Goal: Task Accomplishment & Management: Complete application form

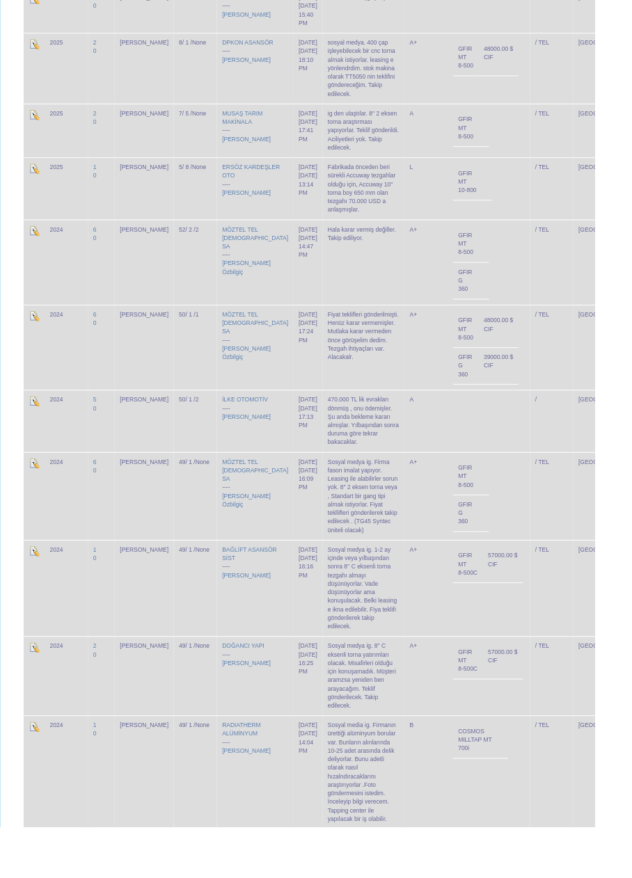
scroll to position [1922, 0]
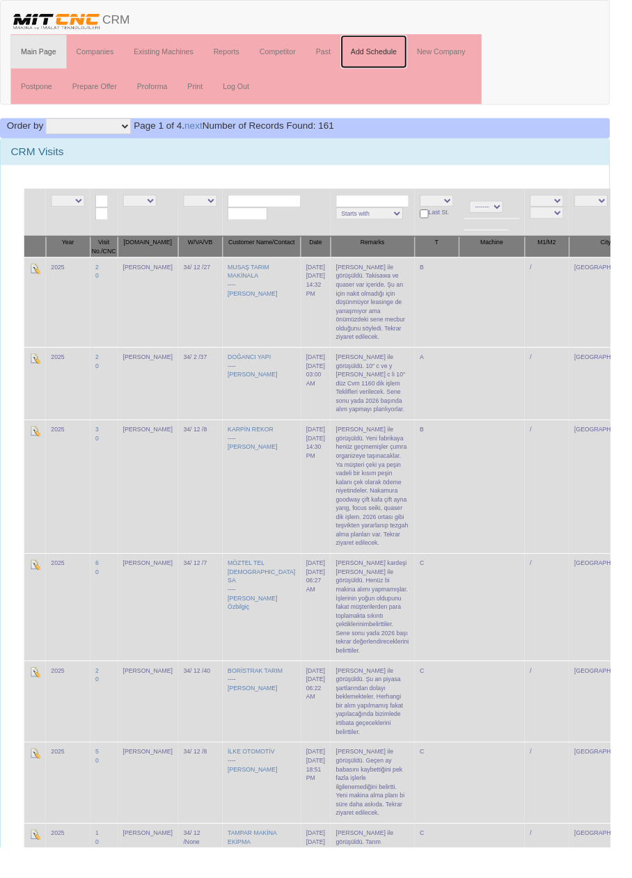
click at [408, 51] on link "Add Schedule" at bounding box center [387, 53] width 69 height 35
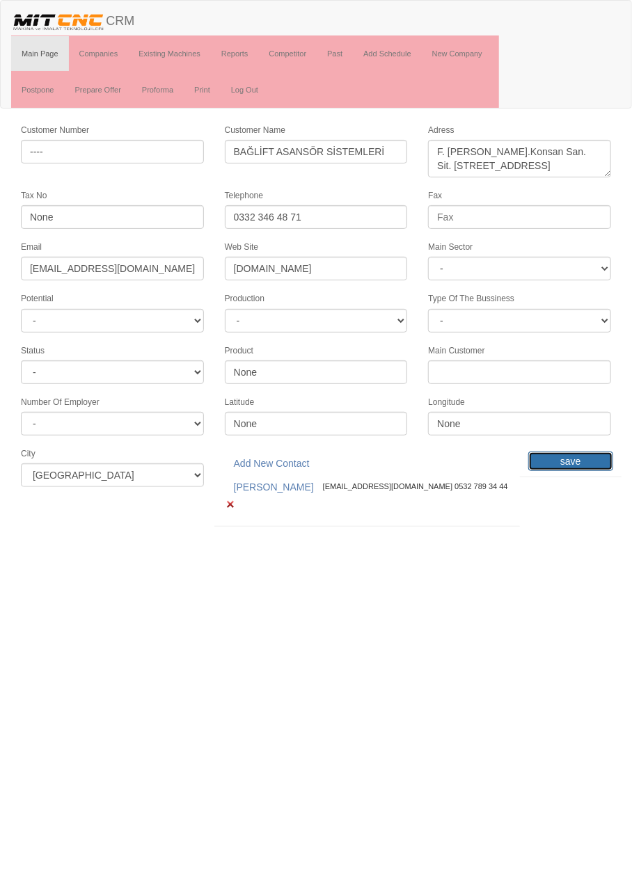
click at [577, 452] on input "save" at bounding box center [570, 461] width 85 height 19
click at [340, 52] on link "Past" at bounding box center [335, 53] width 36 height 35
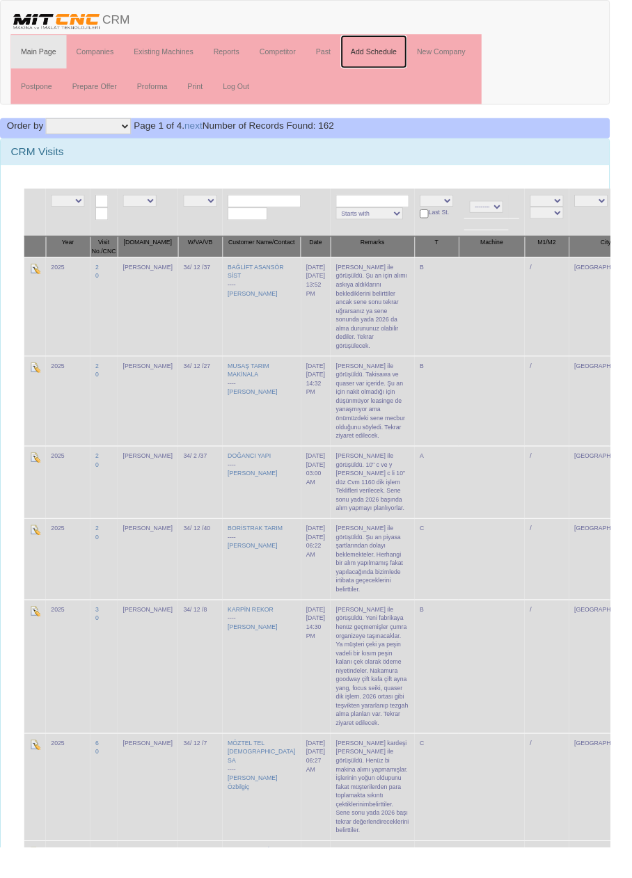
click at [393, 56] on link "Add Schedule" at bounding box center [387, 53] width 69 height 35
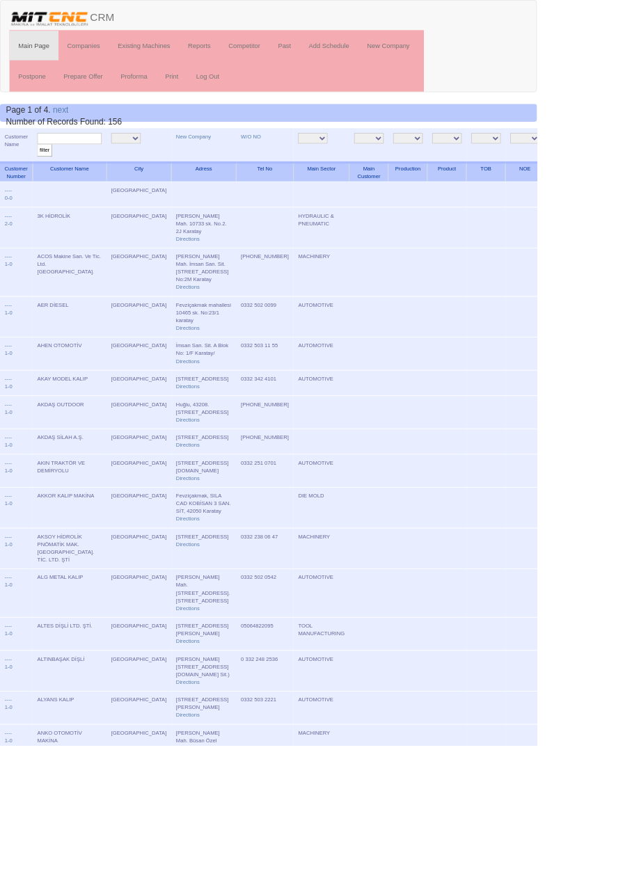
click at [89, 159] on input "text" at bounding box center [82, 163] width 76 height 13
type input "Kara"
click at [44, 170] on input "filter" at bounding box center [52, 177] width 17 height 15
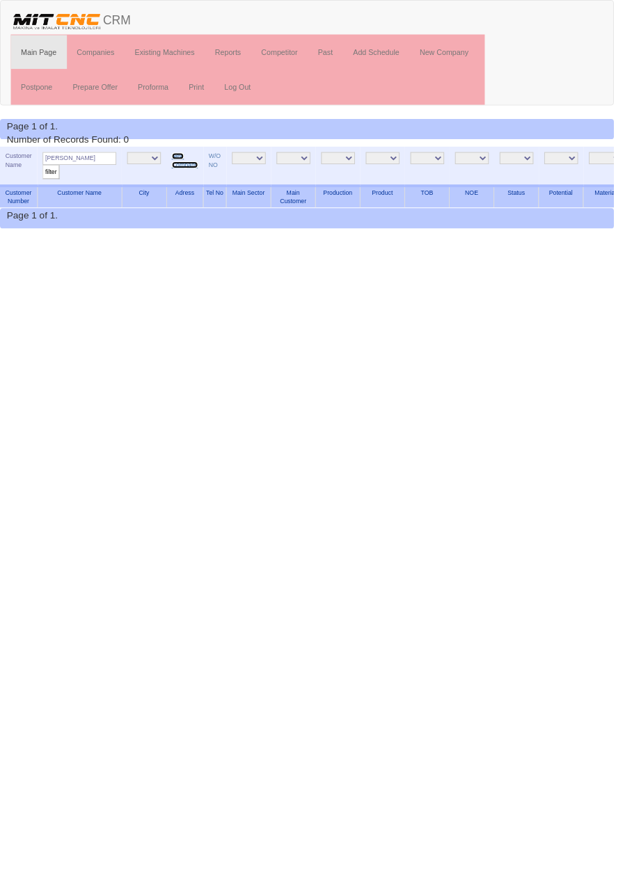
click at [184, 159] on link "New Company" at bounding box center [190, 165] width 27 height 16
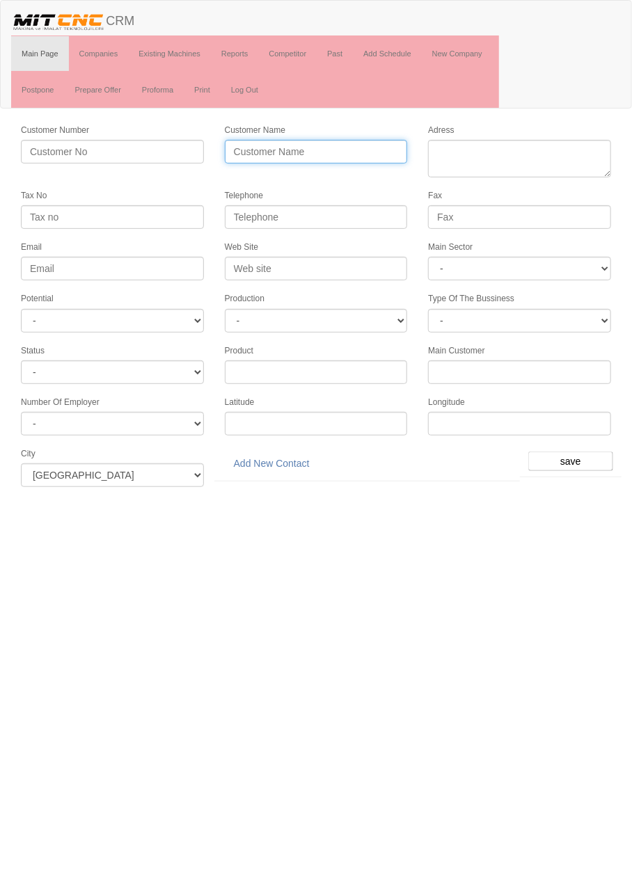
click at [366, 147] on input "Customer Name" at bounding box center [316, 152] width 183 height 24
type input "K"
type input "KARAOVA TARIM MAKİNALARI"
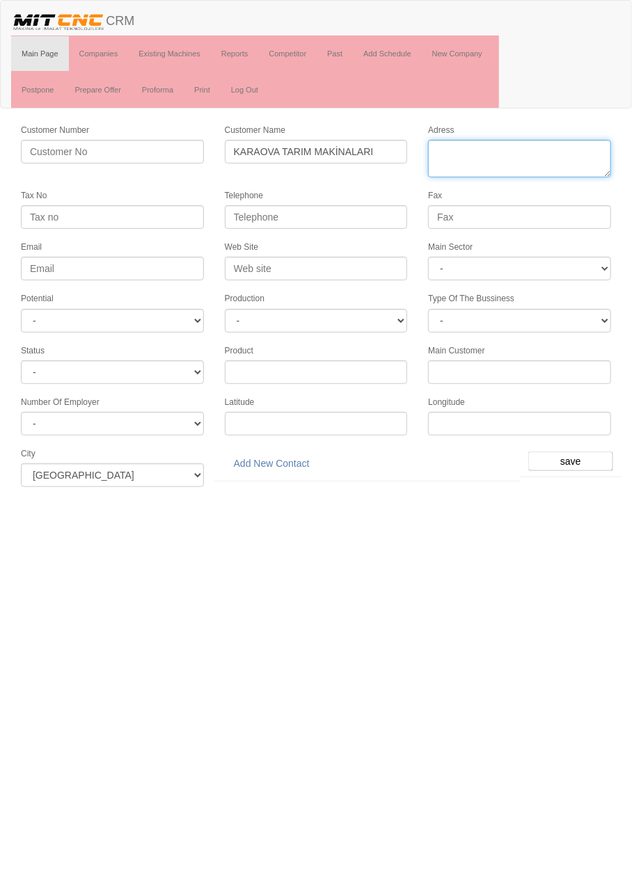
click at [546, 148] on textarea "Adress" at bounding box center [519, 159] width 183 height 38
paste textarea "Büyükkayacık OSB Mahallesi Yaylacık Caddesi No:23 Selçuklu"
type textarea "Büyükkayacık OSB Mahallesi Yaylacık Caddesi No:23 Selçuklu"
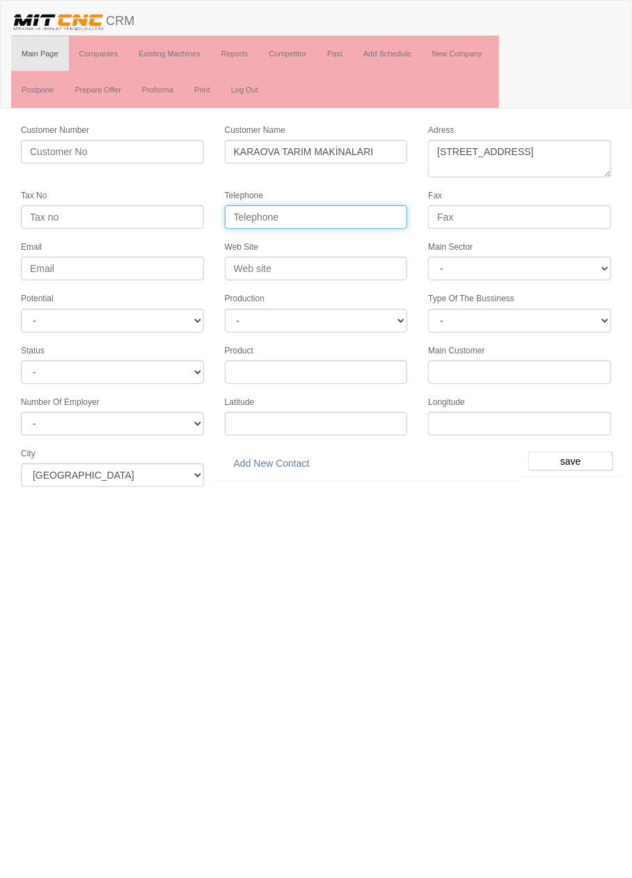
paste input "+90 332 239 18 85"
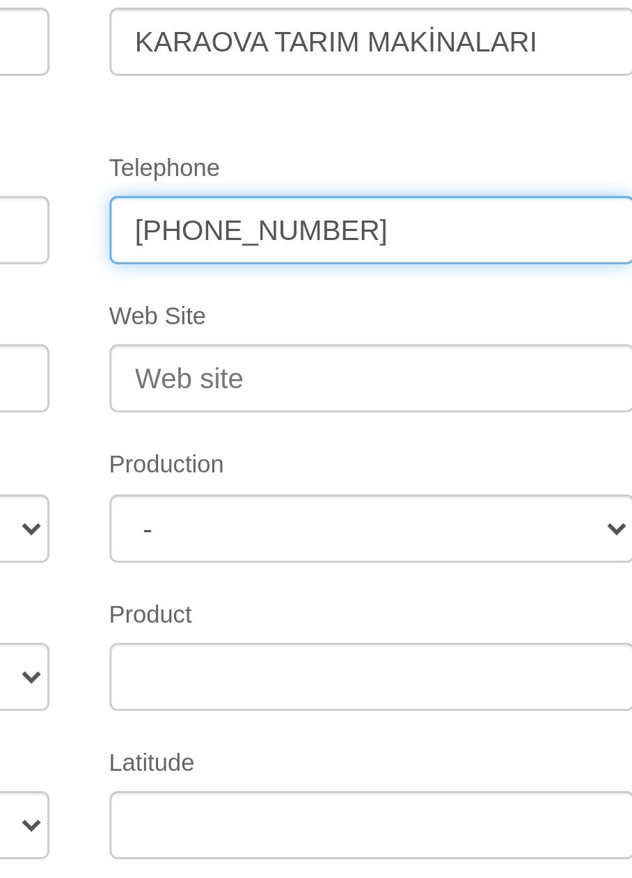
click at [304, 212] on input "+90 332 239 18 85" at bounding box center [316, 217] width 183 height 24
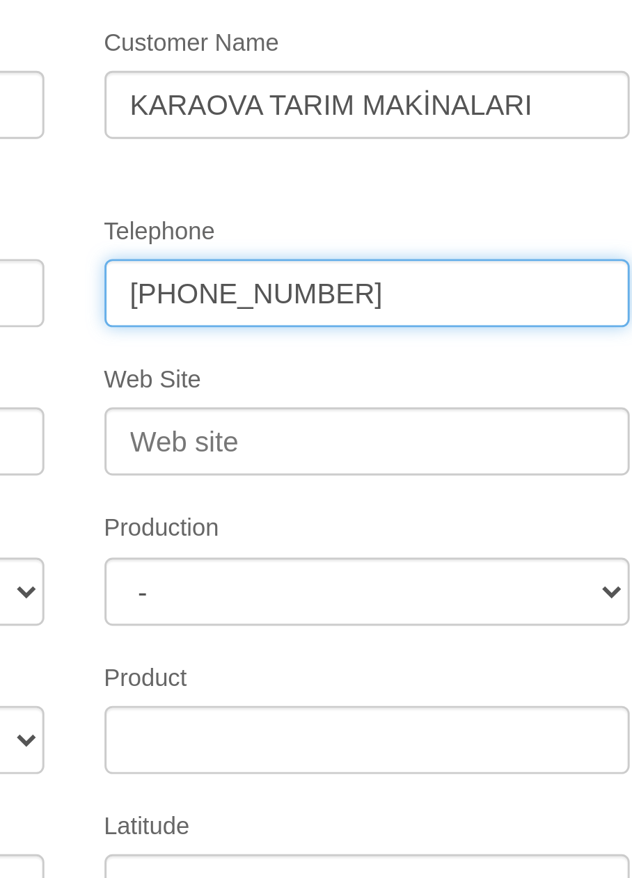
click at [254, 214] on input "+90 332 239 1885" at bounding box center [316, 217] width 183 height 24
click at [244, 214] on input "+90332 239 1885" at bounding box center [316, 217] width 183 height 24
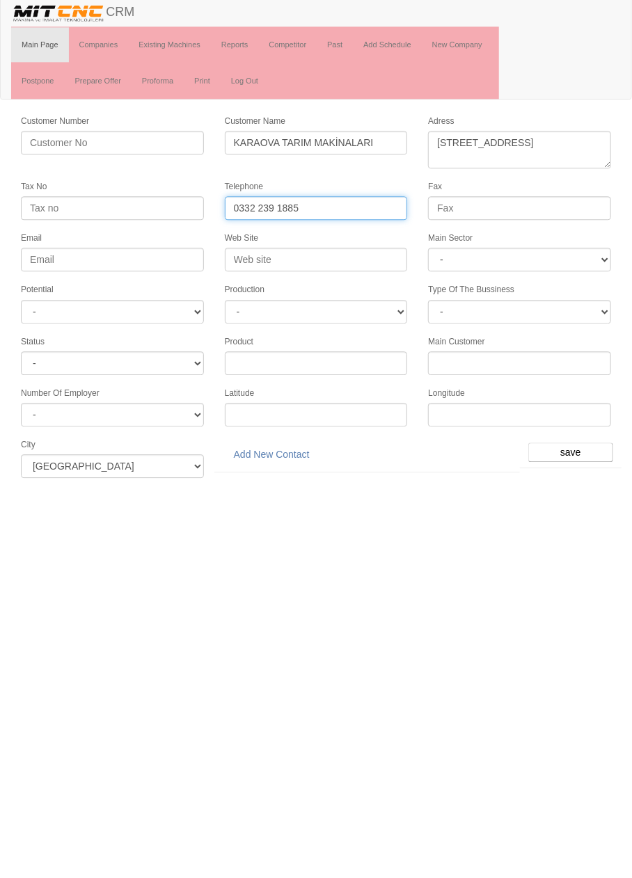
type input "0332 239 1885"
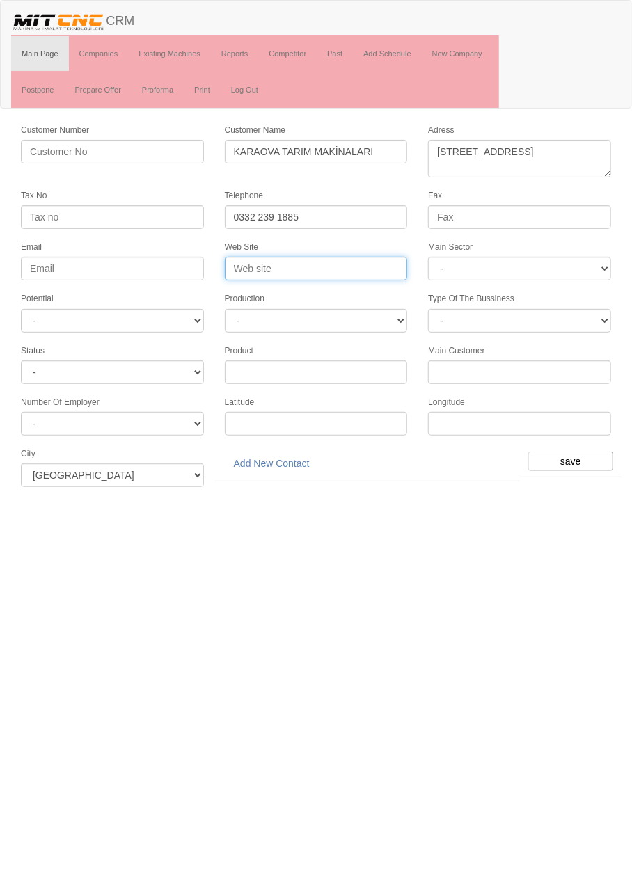
click at [340, 265] on input "Web Site" at bounding box center [316, 269] width 183 height 24
type input "www.karaova.com"
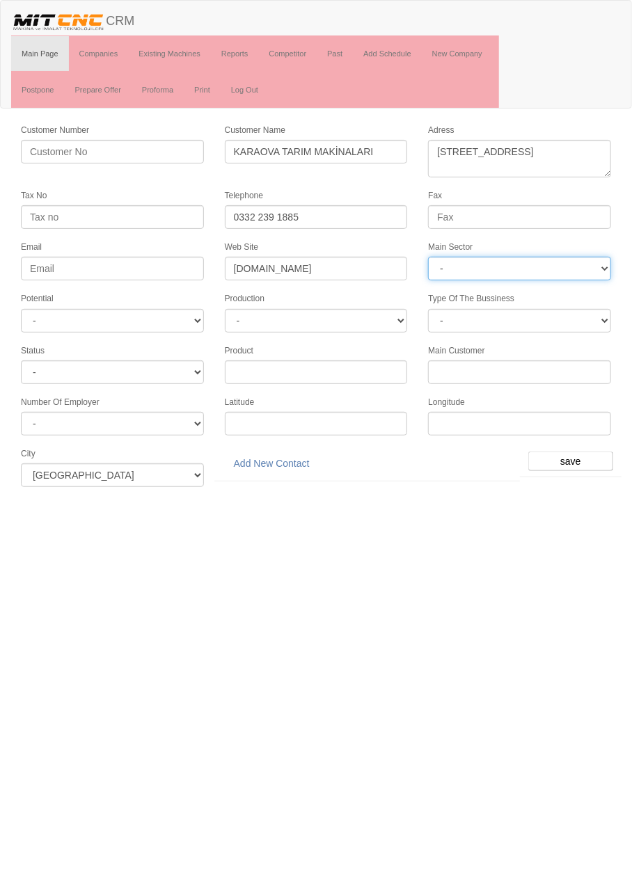
click at [572, 267] on select "- DIE MOLD MACHINERY DEFENCE ELECTRICAL COMPONENTS MEDICAL TOOL MANUFACTURING J…" at bounding box center [519, 269] width 183 height 24
select select "369"
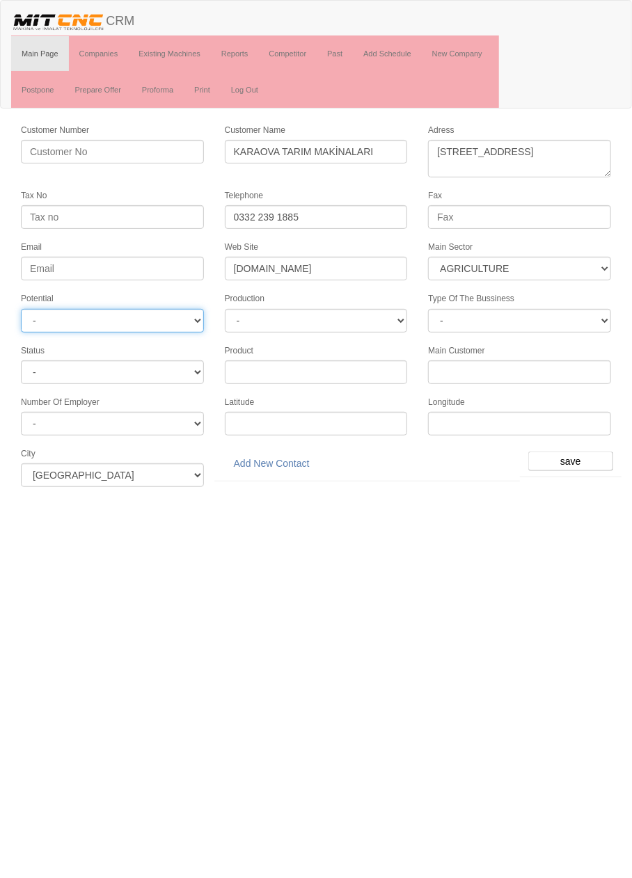
click at [173, 315] on select "- A1 A2 A3 B1 B2 B3 C1 C2 C3" at bounding box center [112, 321] width 183 height 24
select select "6"
click at [576, 454] on input "save" at bounding box center [570, 461] width 85 height 19
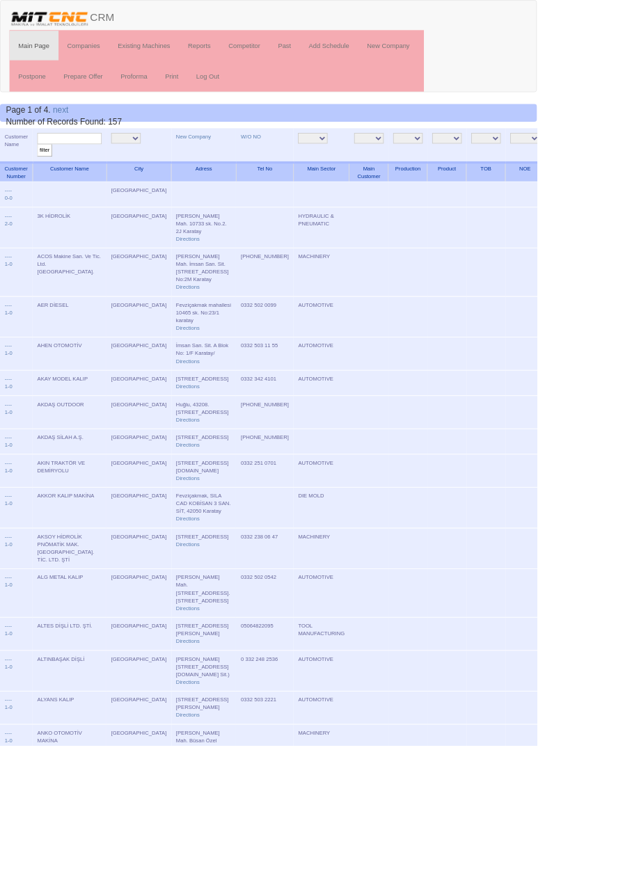
click at [108, 164] on input "text" at bounding box center [82, 163] width 76 height 13
type input "karaova"
click at [44, 170] on input "filter" at bounding box center [52, 177] width 17 height 15
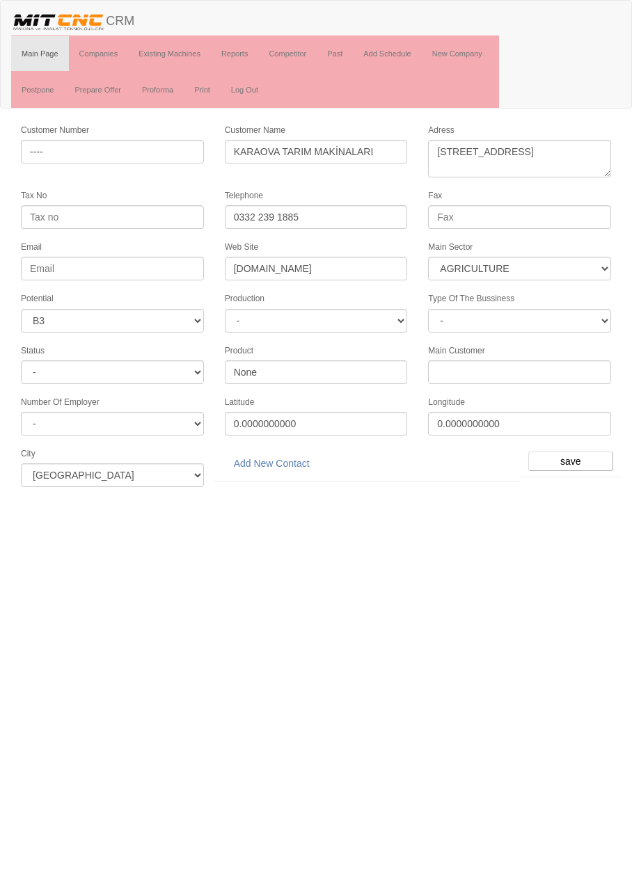
select select "369"
select select "6"
click at [290, 453] on link "Add New Contact" at bounding box center [272, 464] width 94 height 24
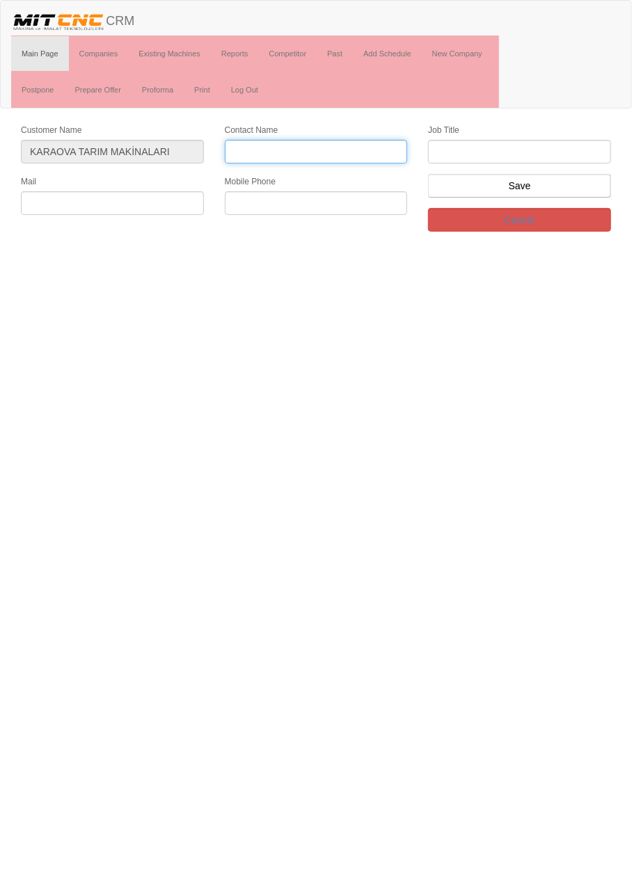
click at [340, 150] on input "Contact Name" at bounding box center [316, 152] width 183 height 24
type input "Veli Karalar"
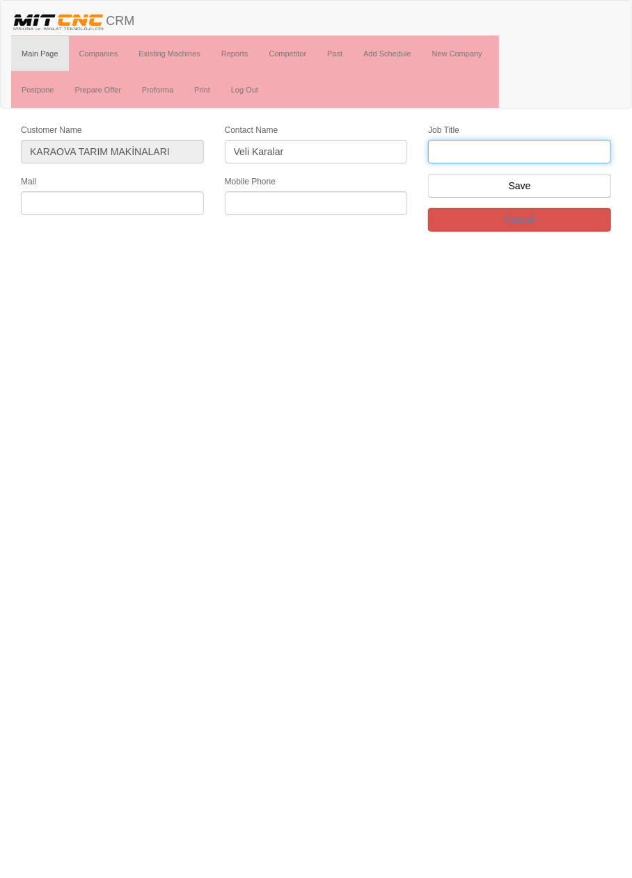
click at [546, 141] on input "text" at bounding box center [519, 152] width 183 height 24
type input "firma sahibi"
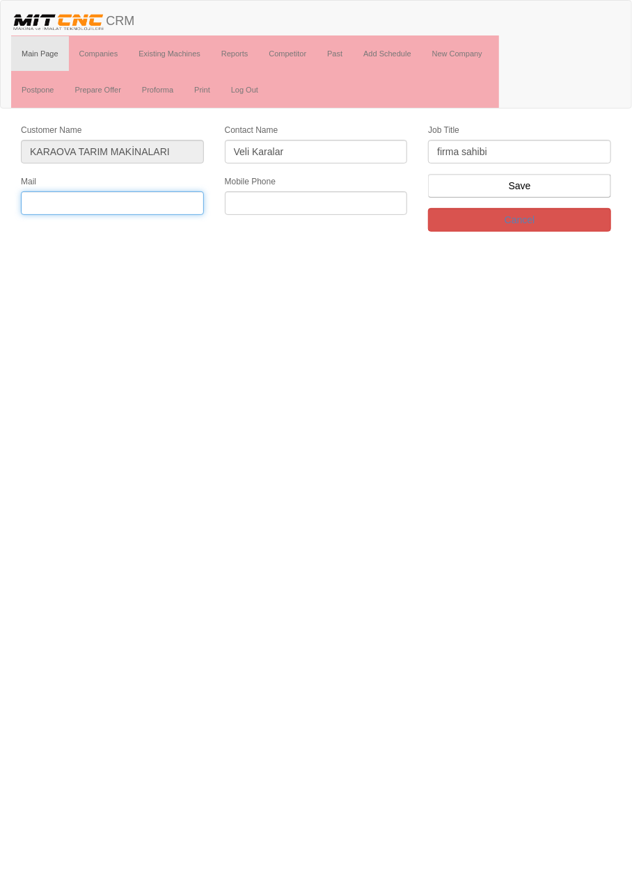
paste input "info@karaova.com"
type input "info@karaova.com"
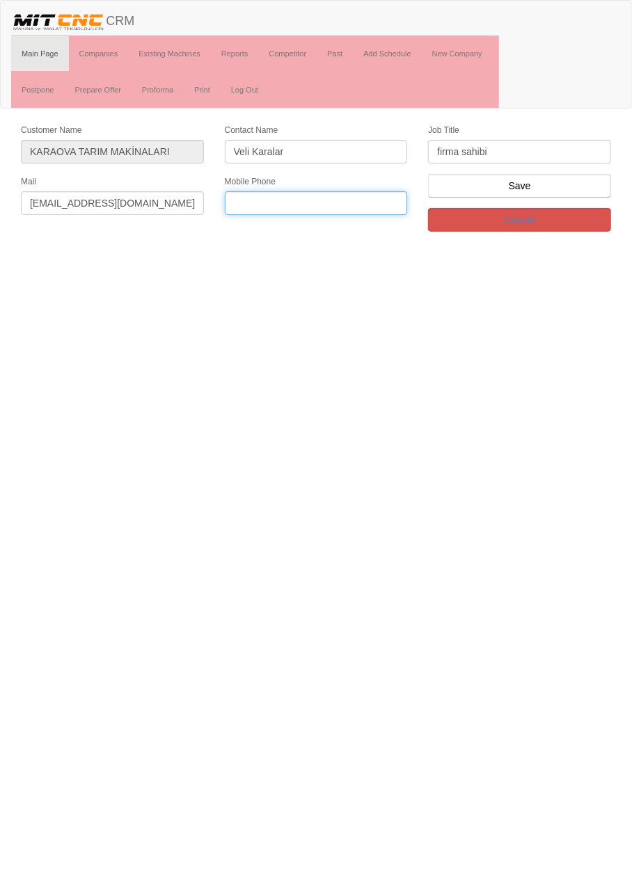
click at [333, 201] on input "text" at bounding box center [316, 203] width 183 height 24
click at [338, 198] on input "text" at bounding box center [316, 203] width 183 height 24
type input "0532 354 2316"
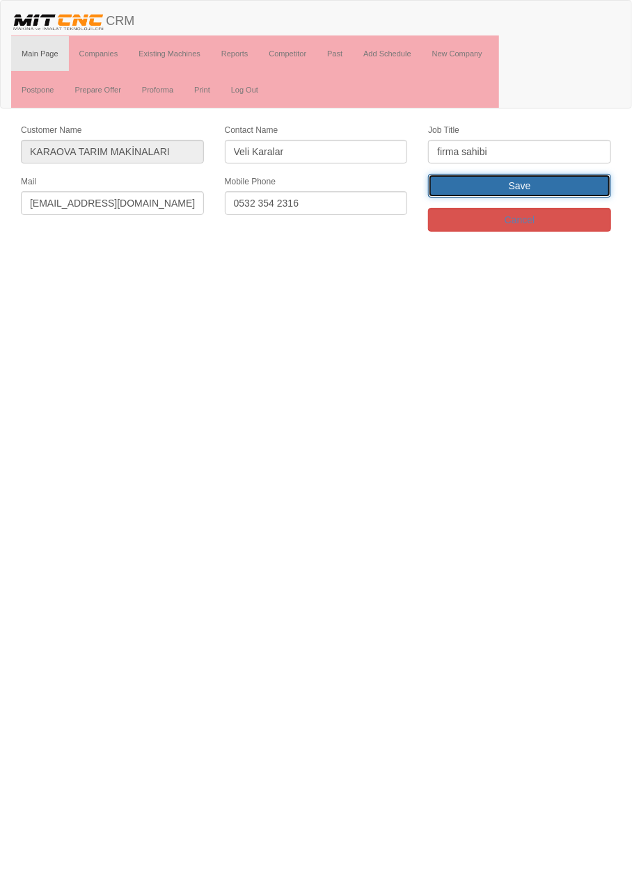
click at [578, 183] on input "Save" at bounding box center [519, 186] width 183 height 24
